Goal: Task Accomplishment & Management: Manage account settings

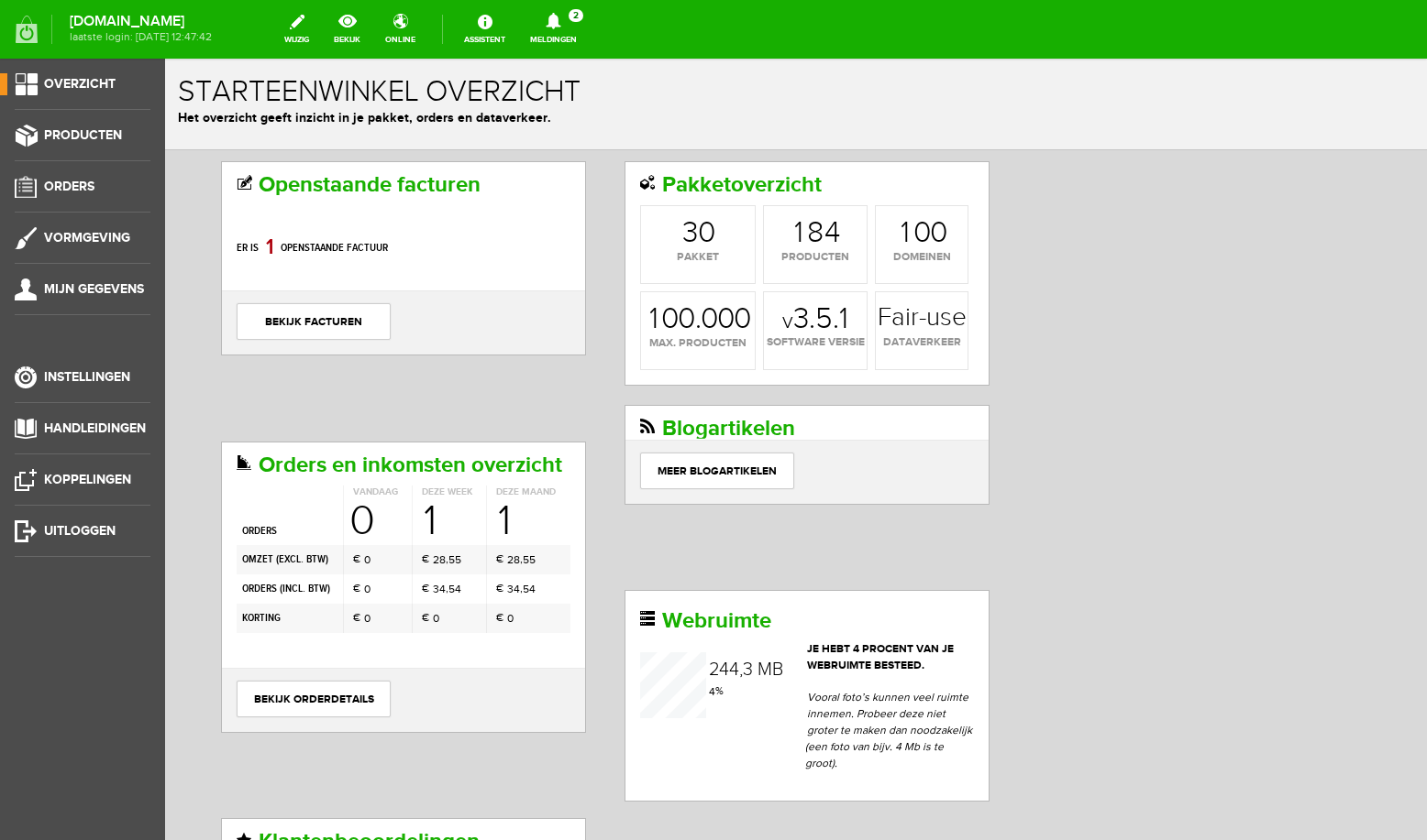
click at [577, 27] on icon at bounding box center [553, 20] width 47 height 16
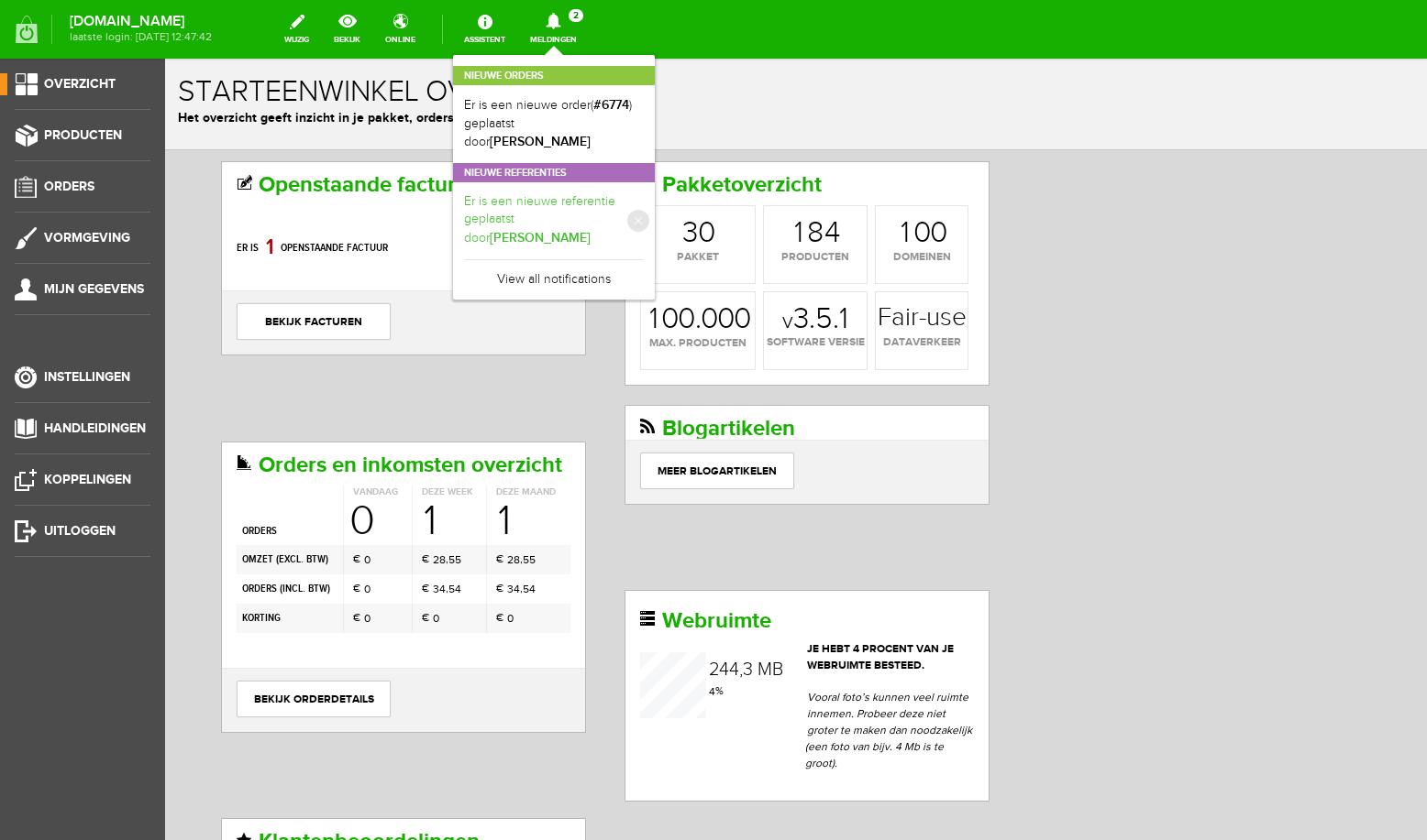
click at [526, 194] on link "Er is een nieuwe referentie geplaatst door [PERSON_NAME]" at bounding box center [554, 220] width 180 height 55
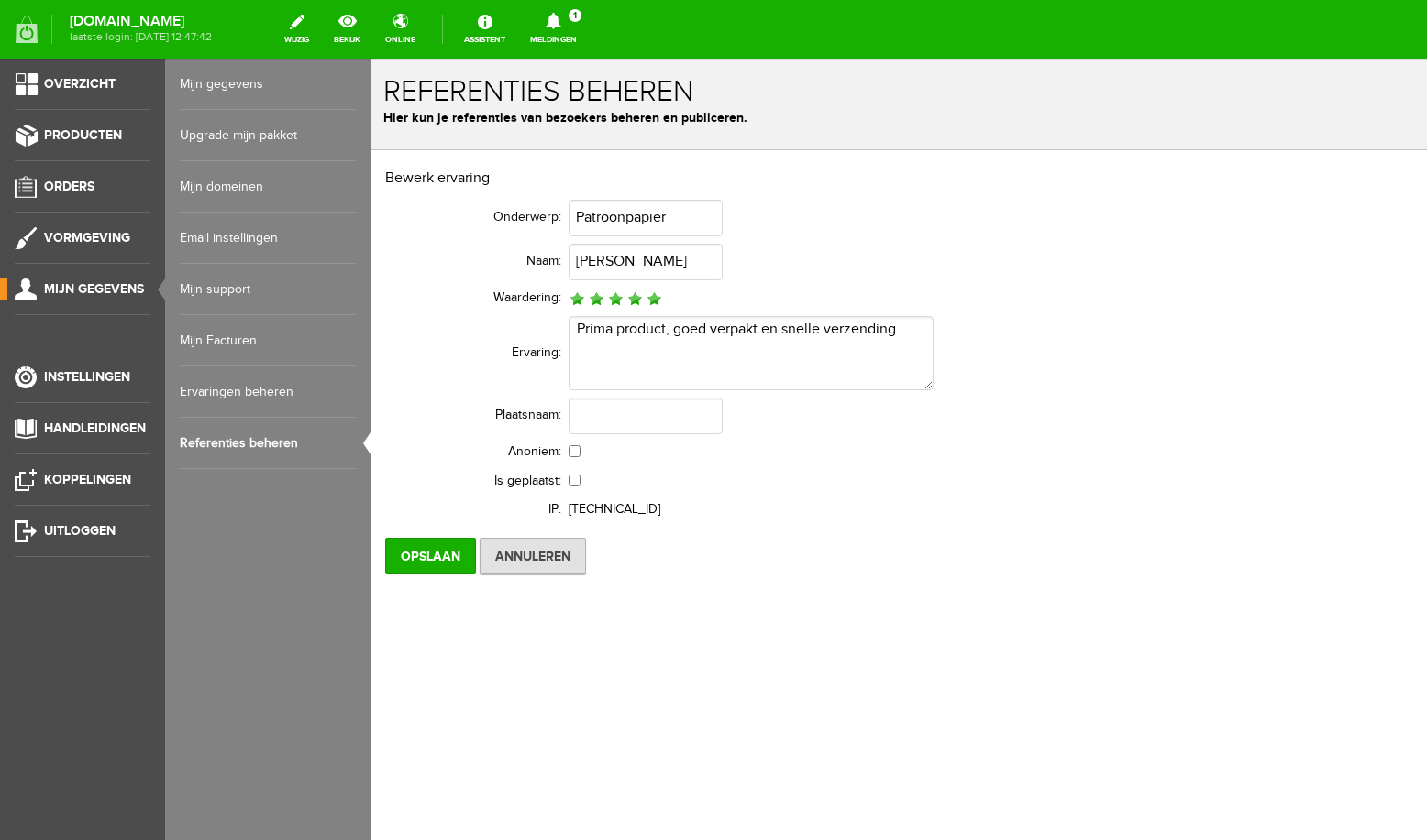
click at [573, 479] on input "checkbox" at bounding box center [574, 481] width 12 height 11
checkbox input "true"
click at [431, 556] on input "Opslaan" at bounding box center [430, 556] width 91 height 36
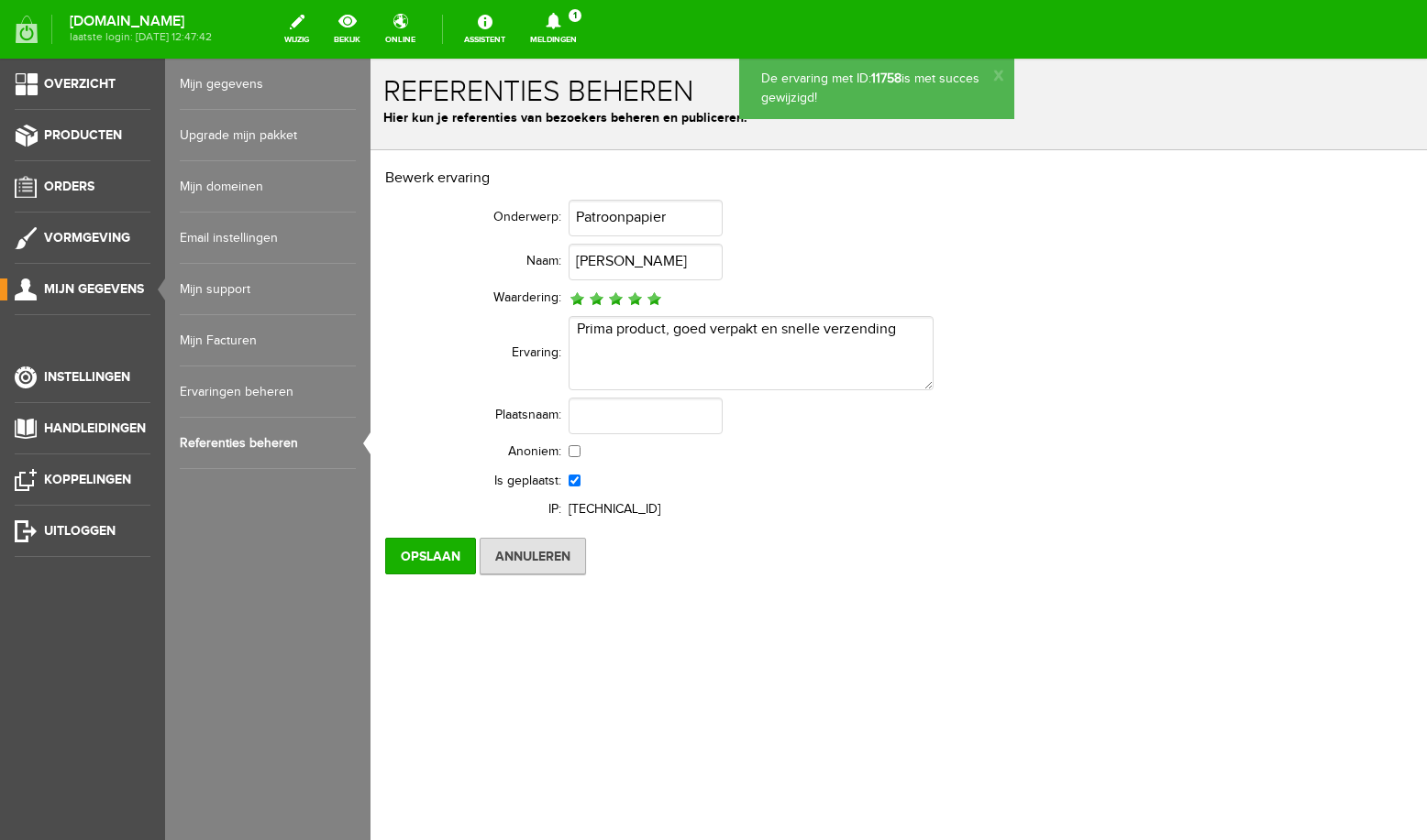
click at [561, 24] on icon at bounding box center [552, 20] width 14 height 16
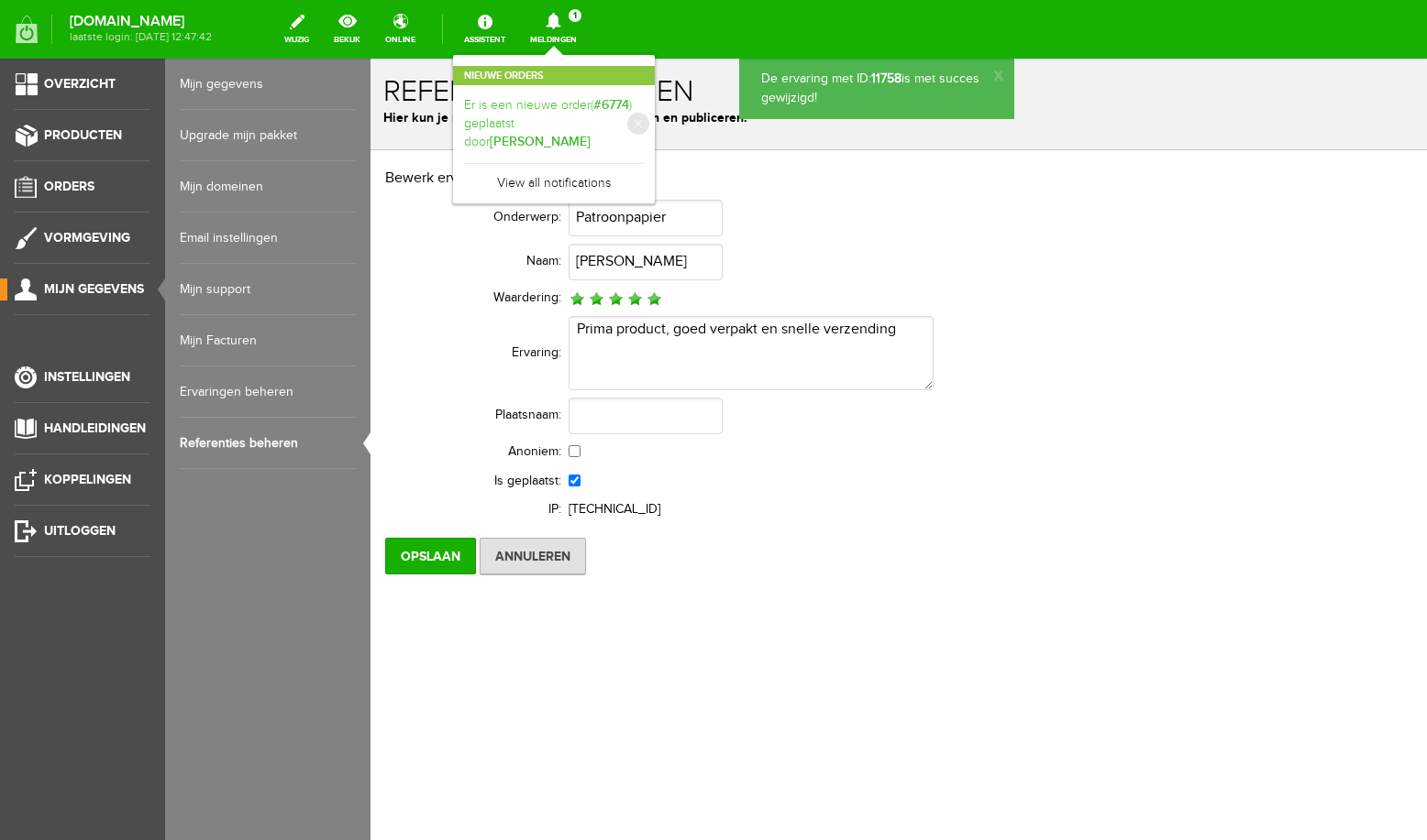
click at [594, 108] on link "Er is een nieuwe order( #6774 ) geplaatst door [PERSON_NAME]" at bounding box center [554, 124] width 180 height 56
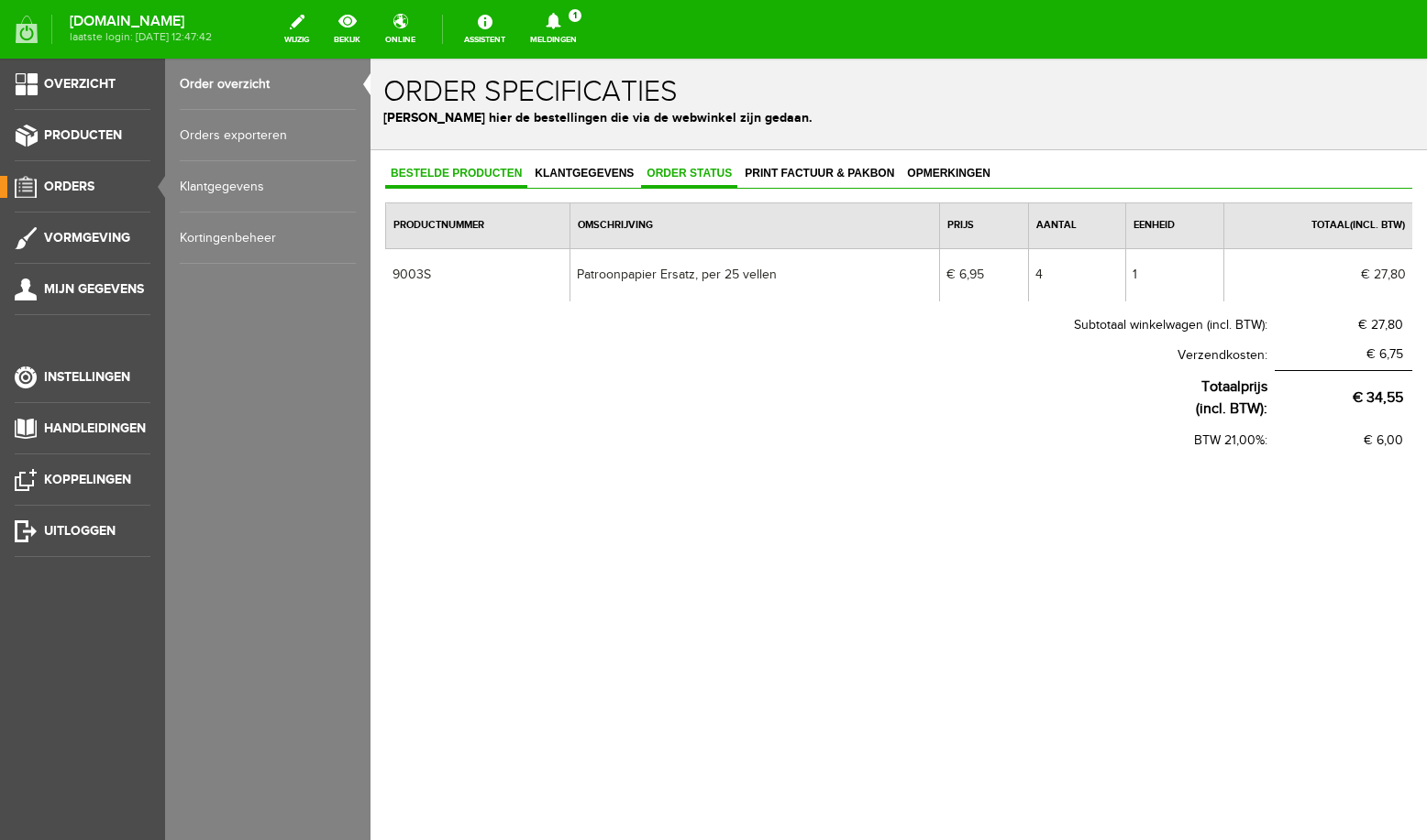
click at [720, 178] on span "Order status" at bounding box center [689, 172] width 96 height 12
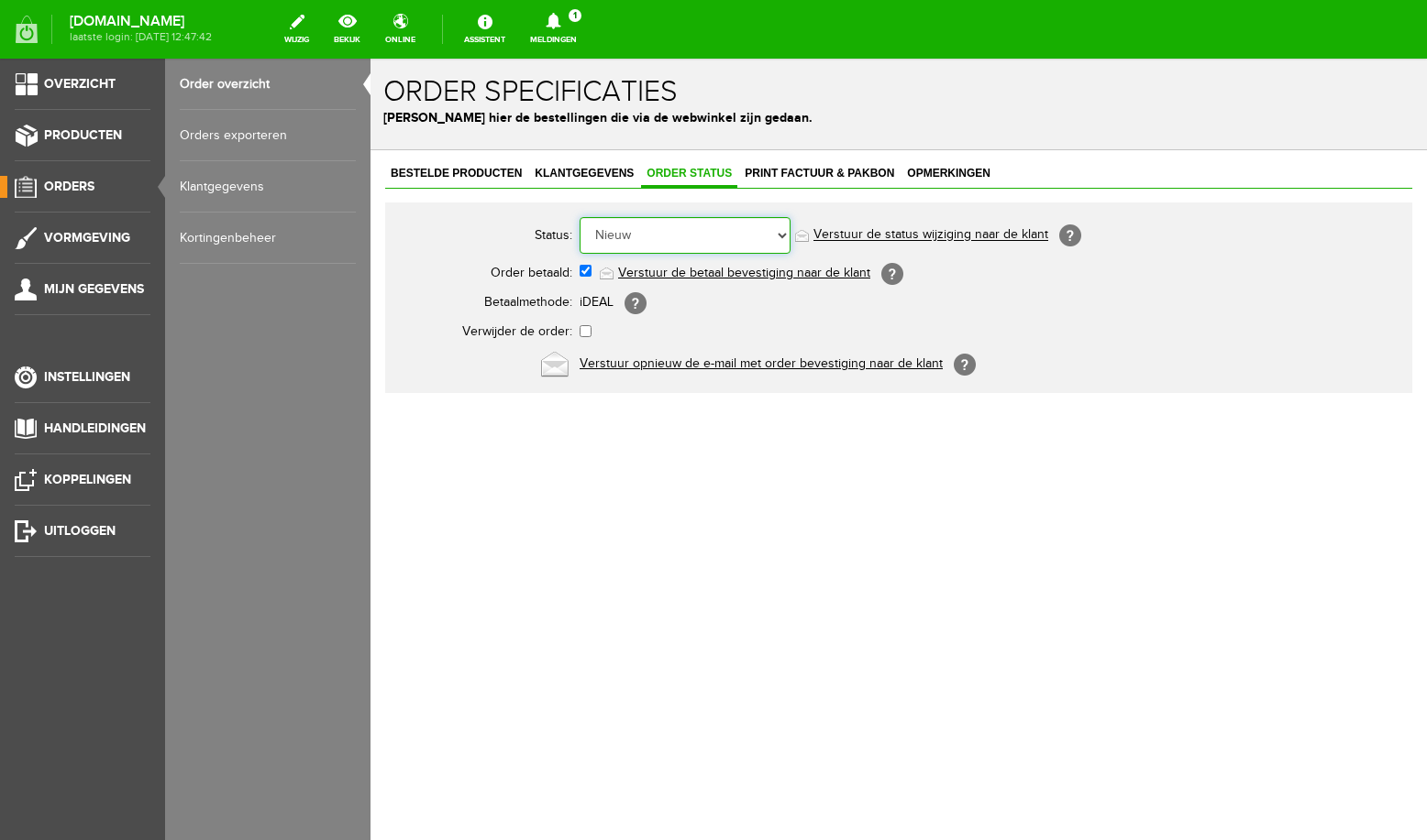
click at [580, 217] on select "Order niet afgerond Nieuw Order in behandeling Wacht op leverancier Wacht op be…" at bounding box center [685, 236] width 211 height 36
select select "5"
click option "Order is verstuurd" at bounding box center [371, 58] width 0 height 0
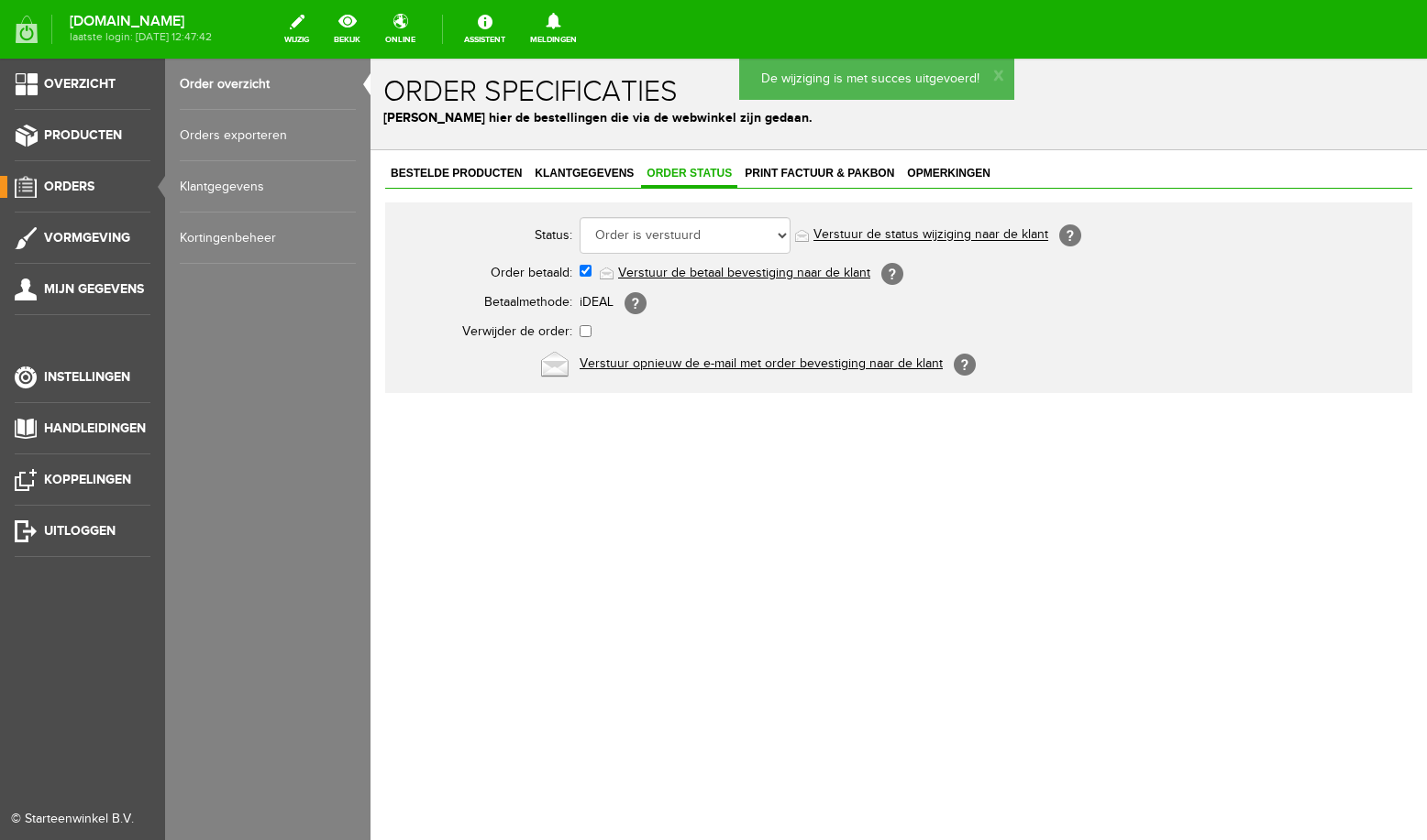
click at [74, 191] on span "Orders" at bounding box center [69, 187] width 51 height 15
